Goal: Find specific page/section: Find specific page/section

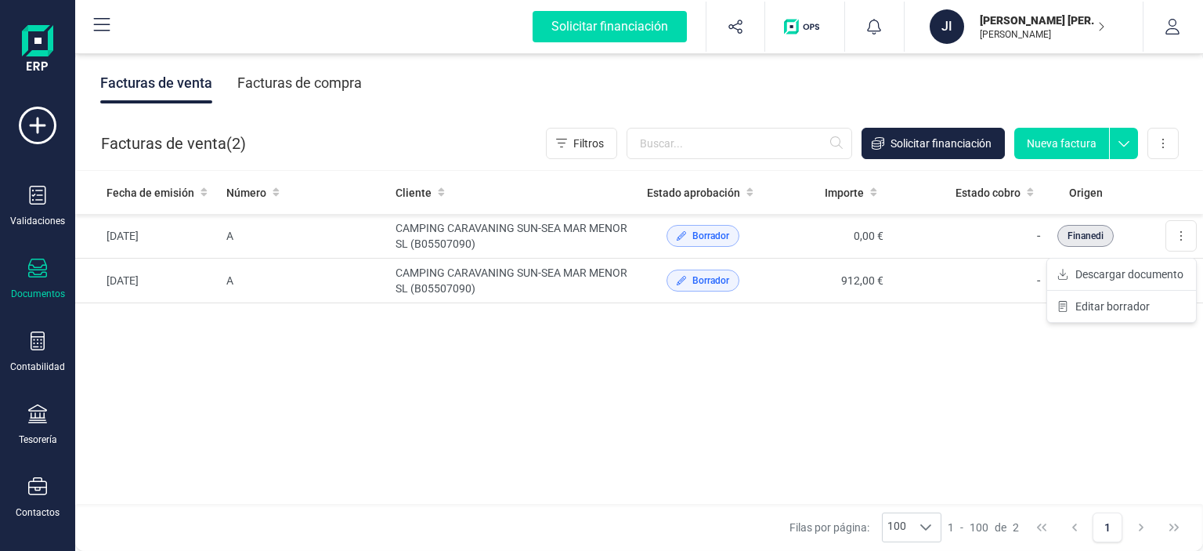
drag, startPoint x: 330, startPoint y: 243, endPoint x: 276, endPoint y: 338, distance: 109.1
click at [276, 338] on div "Fecha de emisión Número Cliente Estado aprobación Importe Estado cobro Origen […" at bounding box center [639, 338] width 1128 height 334
click at [1105, 27] on div "[PERSON_NAME] [PERSON_NAME]" at bounding box center [1017, 26] width 188 height 34
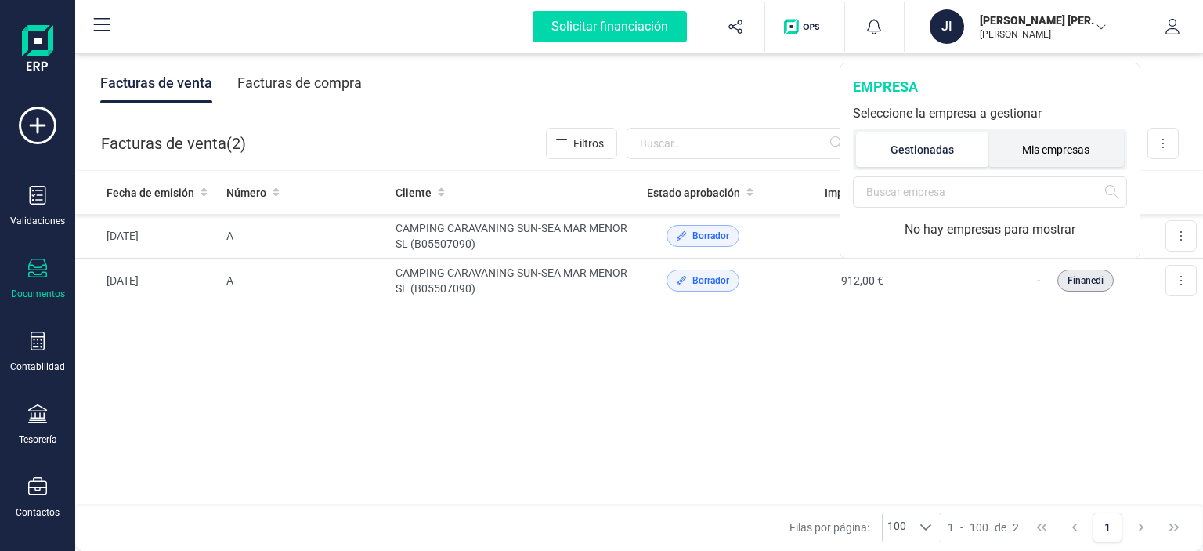
click at [1049, 156] on li "Mis empresas" at bounding box center [1056, 149] width 136 height 34
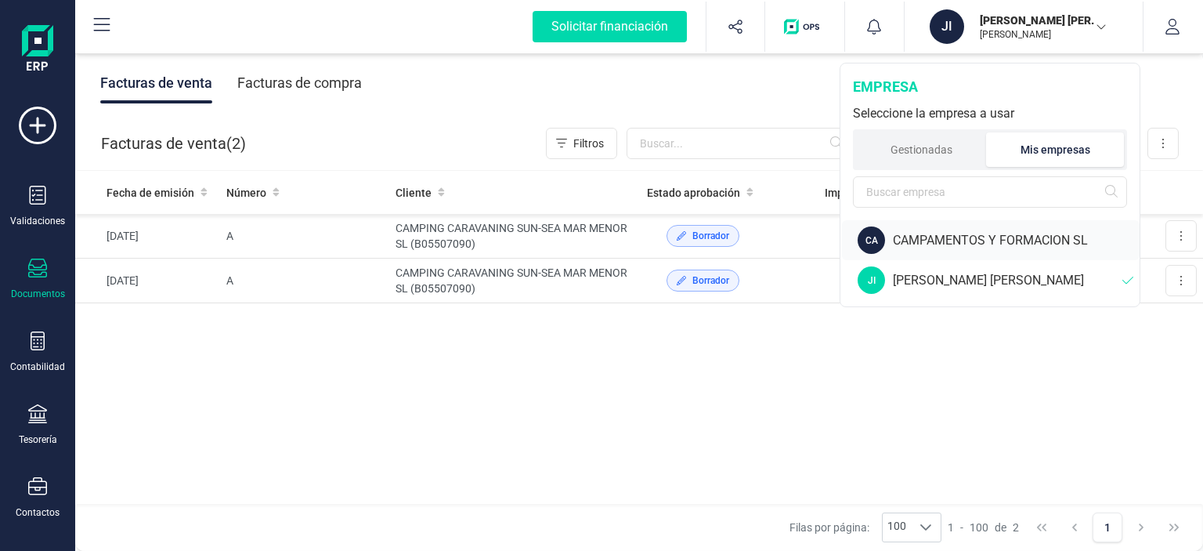
click at [971, 244] on div "CAMPAMENTOS Y FORMACION SL" at bounding box center [1016, 240] width 247 height 19
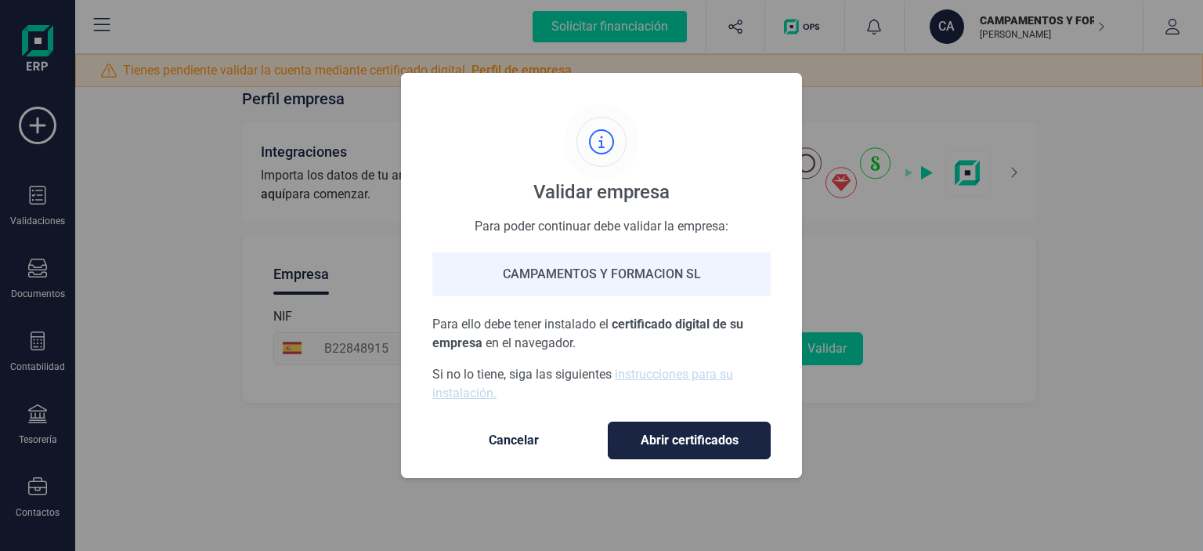
click at [676, 445] on span "Abrir certificados" at bounding box center [689, 440] width 130 height 19
